Goal: Find specific page/section: Find specific page/section

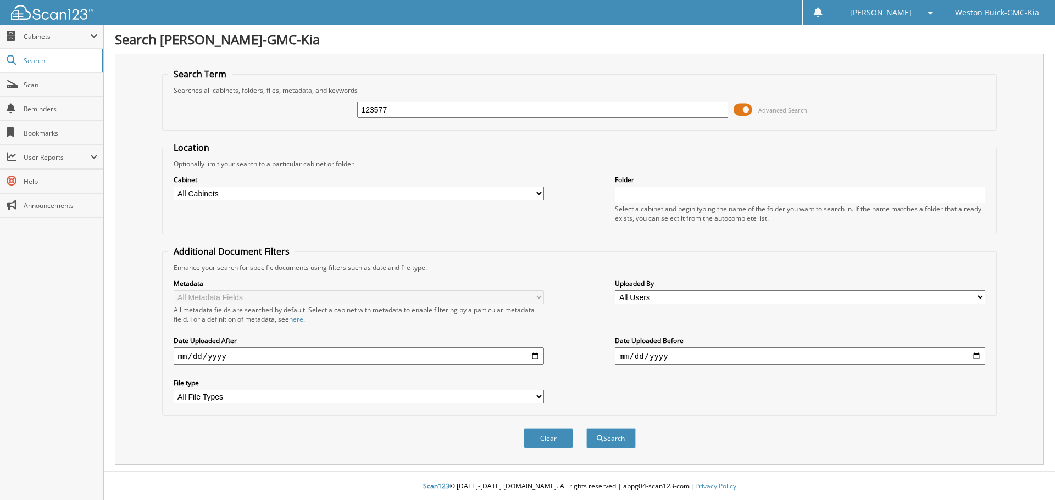
type input "123577"
click at [586, 428] on button "Search" at bounding box center [610, 438] width 49 height 20
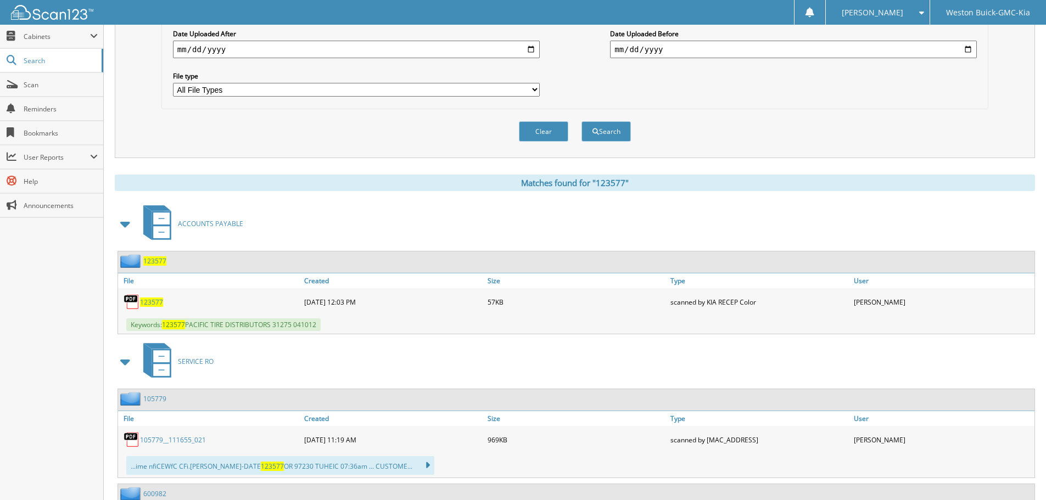
scroll to position [439, 0]
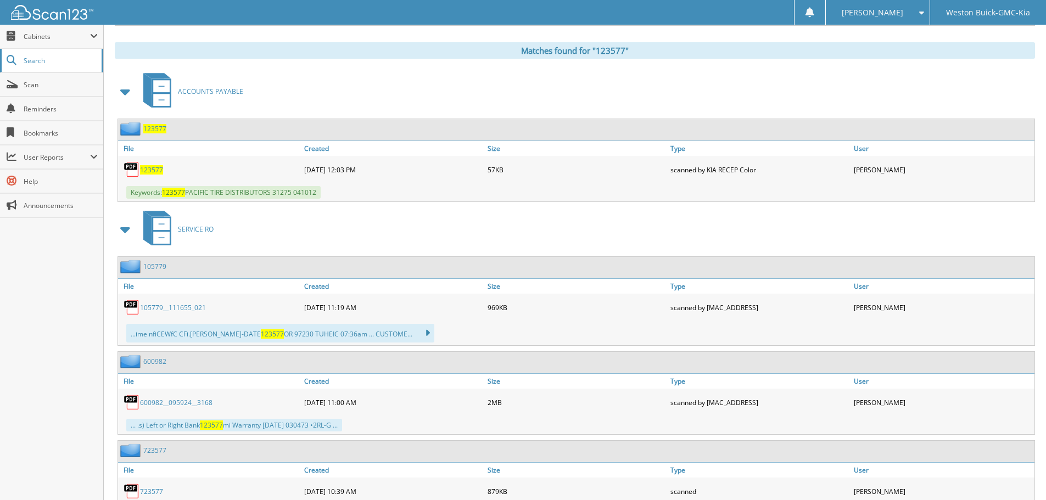
click at [60, 67] on link "Search" at bounding box center [51, 61] width 103 height 24
click at [53, 88] on span "Scan" at bounding box center [61, 84] width 74 height 9
